Goal: Task Accomplishment & Management: Manage account settings

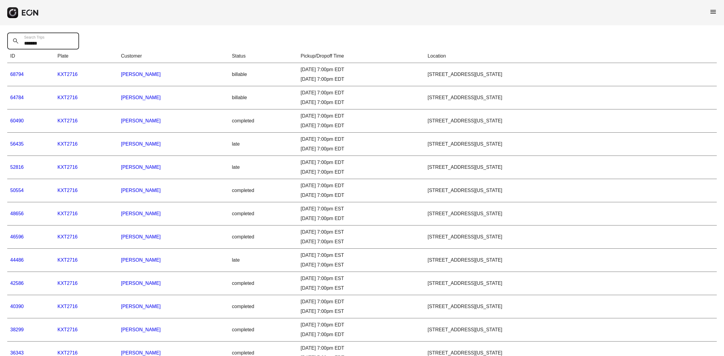
click at [33, 44] on Trips "*******" at bounding box center [43, 41] width 72 height 17
paste Trips "text"
type Trips "*****"
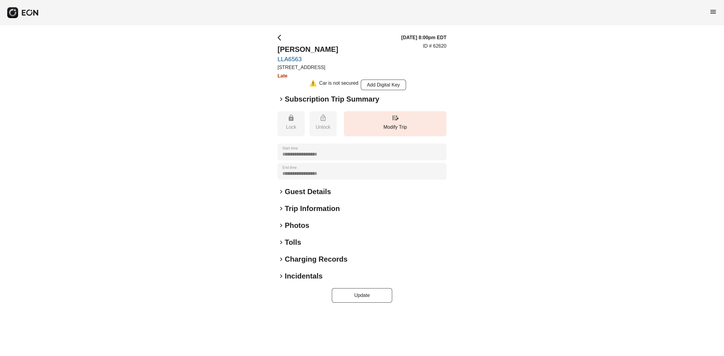
click at [281, 275] on span "keyboard_arrow_right" at bounding box center [281, 276] width 7 height 7
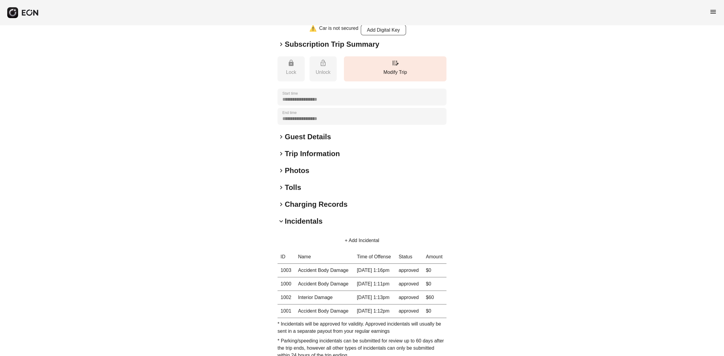
scroll to position [75, 0]
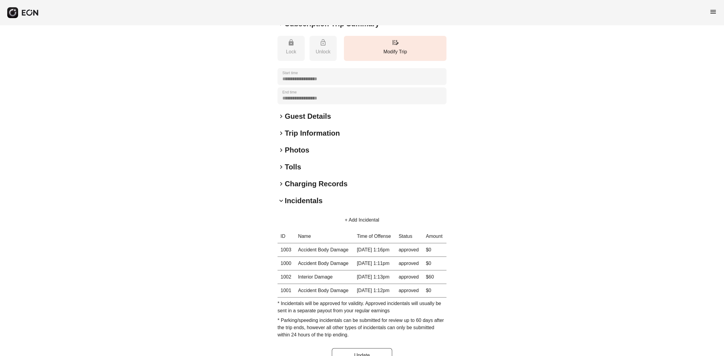
click at [346, 219] on button "+ Add Incidental" at bounding box center [362, 220] width 49 height 14
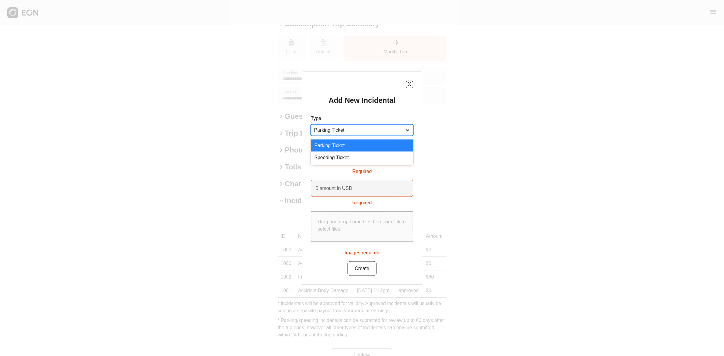
click at [409, 130] on icon at bounding box center [408, 130] width 6 height 6
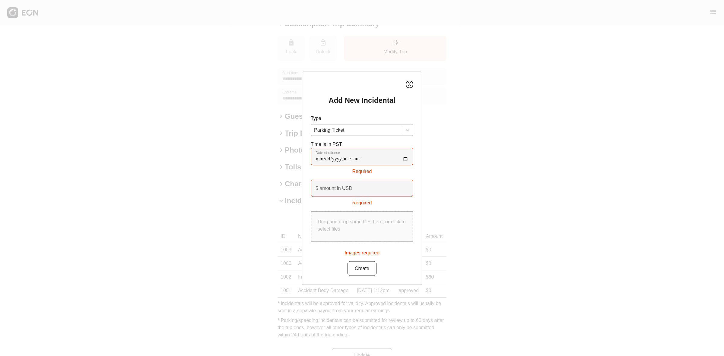
click at [412, 85] on button "X" at bounding box center [410, 85] width 8 height 8
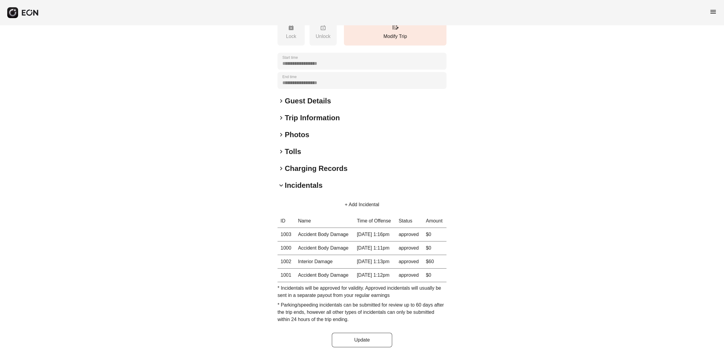
scroll to position [119, 0]
click at [347, 198] on button "+ Add Incidental" at bounding box center [362, 205] width 49 height 14
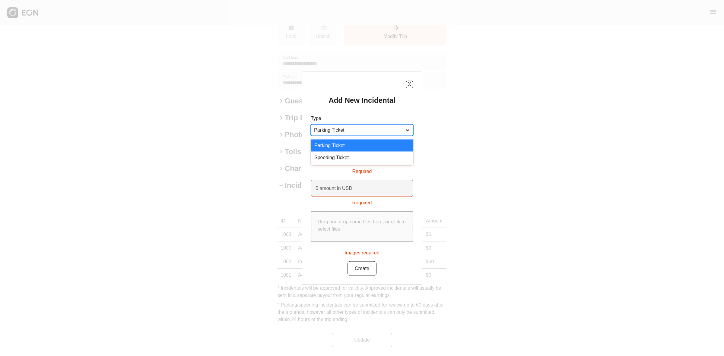
click at [405, 130] on icon at bounding box center [408, 130] width 6 height 6
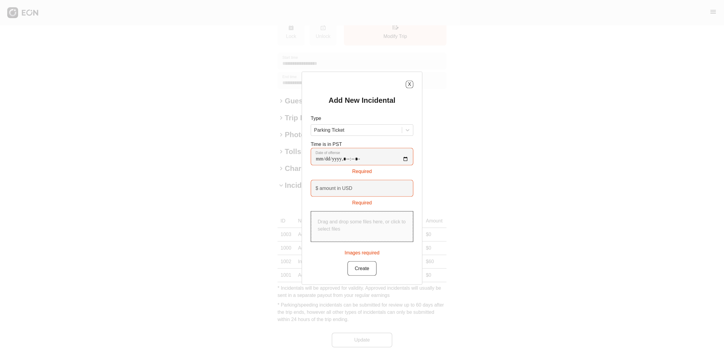
click at [206, 234] on div "X Add New Incidental Type Parking Ticket Time is in PST Date of offense Require…" at bounding box center [362, 178] width 724 height 356
